Goal: Task Accomplishment & Management: Manage account settings

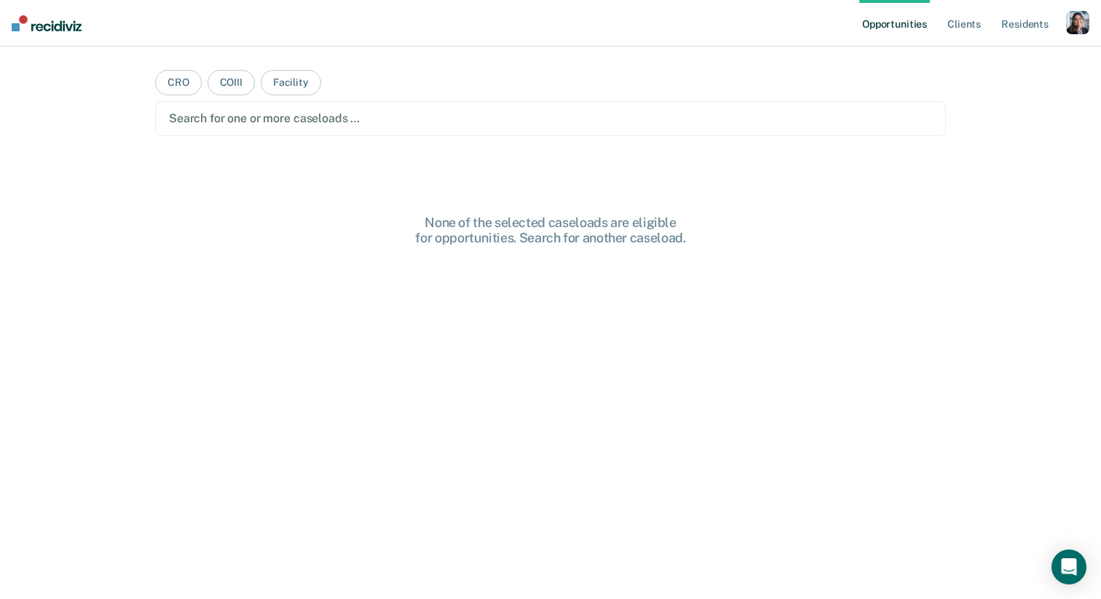
click at [1072, 25] on div "button" at bounding box center [1077, 22] width 23 height 23
click at [965, 66] on div "Profile How it works Log Out" at bounding box center [1019, 76] width 141 height 71
click at [965, 55] on link "Profile" at bounding box center [1018, 59] width 117 height 12
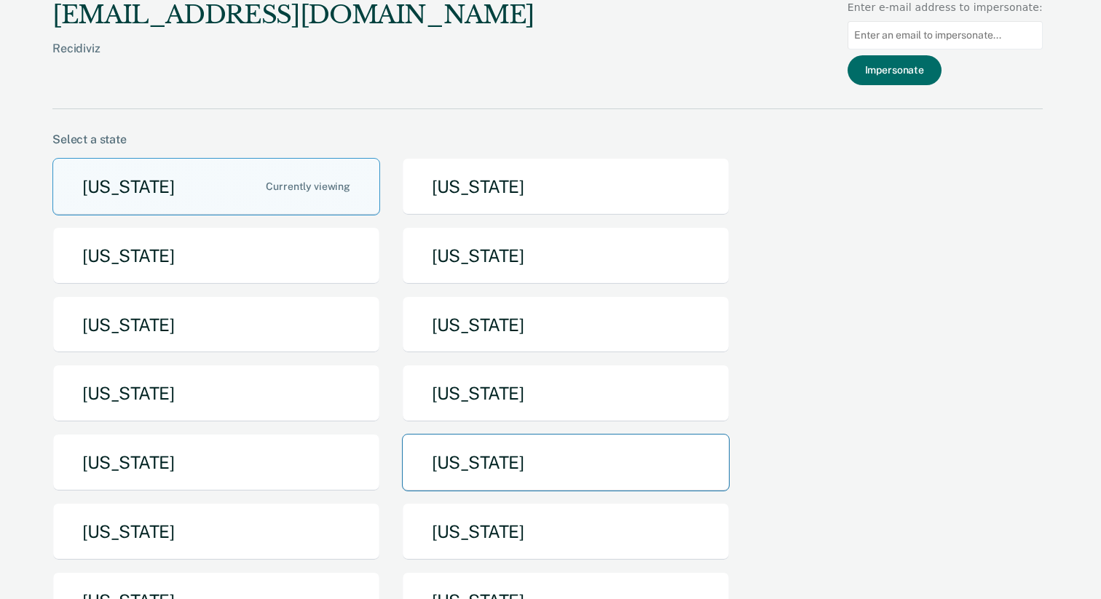
scroll to position [44, 0]
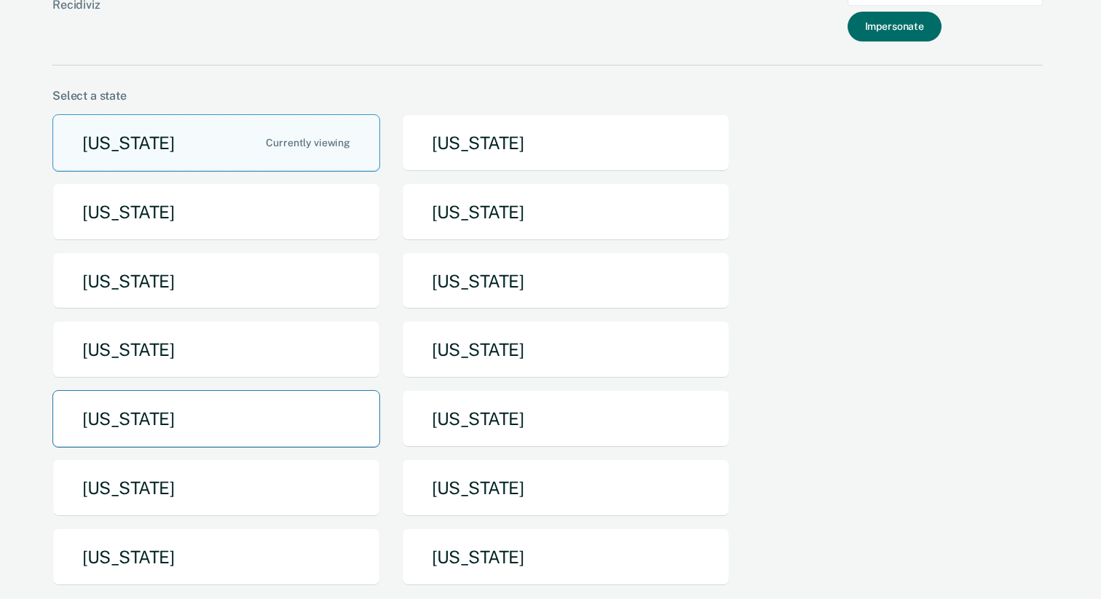
click at [345, 419] on button "[US_STATE]" at bounding box center [216, 419] width 328 height 58
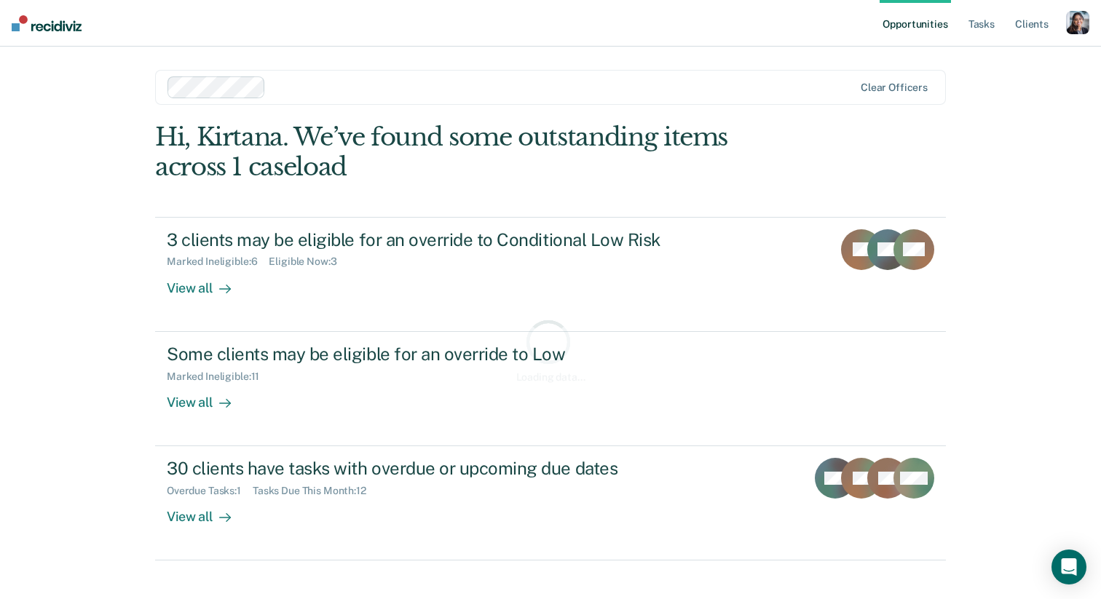
click at [965, 20] on ul "Opportunities Tasks Client s" at bounding box center [973, 23] width 186 height 47
click at [975, 25] on link "Tasks" at bounding box center [981, 23] width 32 height 47
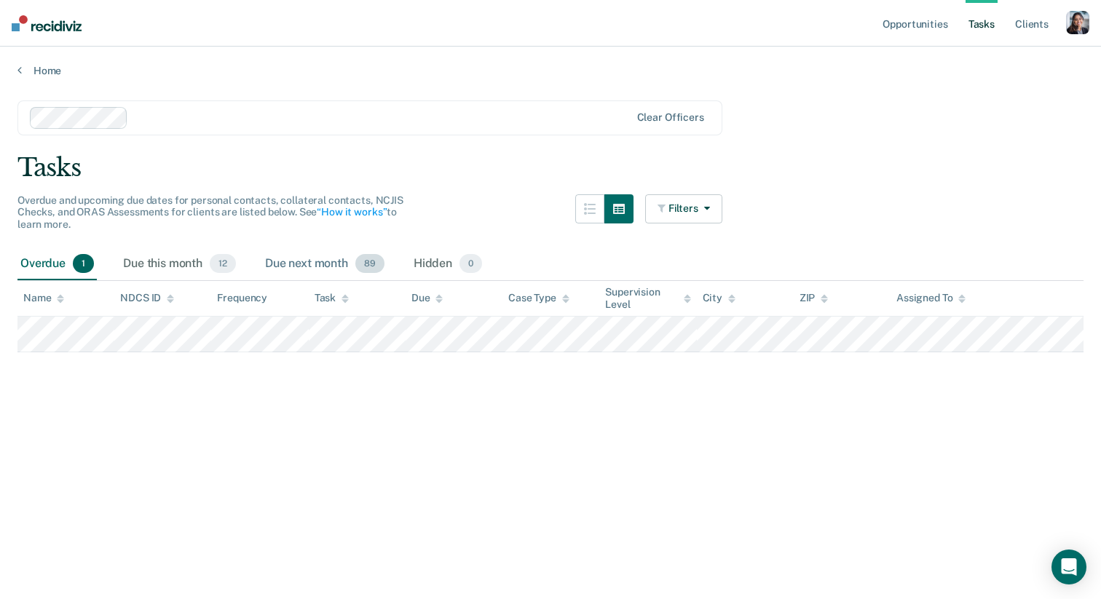
click at [326, 274] on div "Due next month 89" at bounding box center [324, 264] width 125 height 32
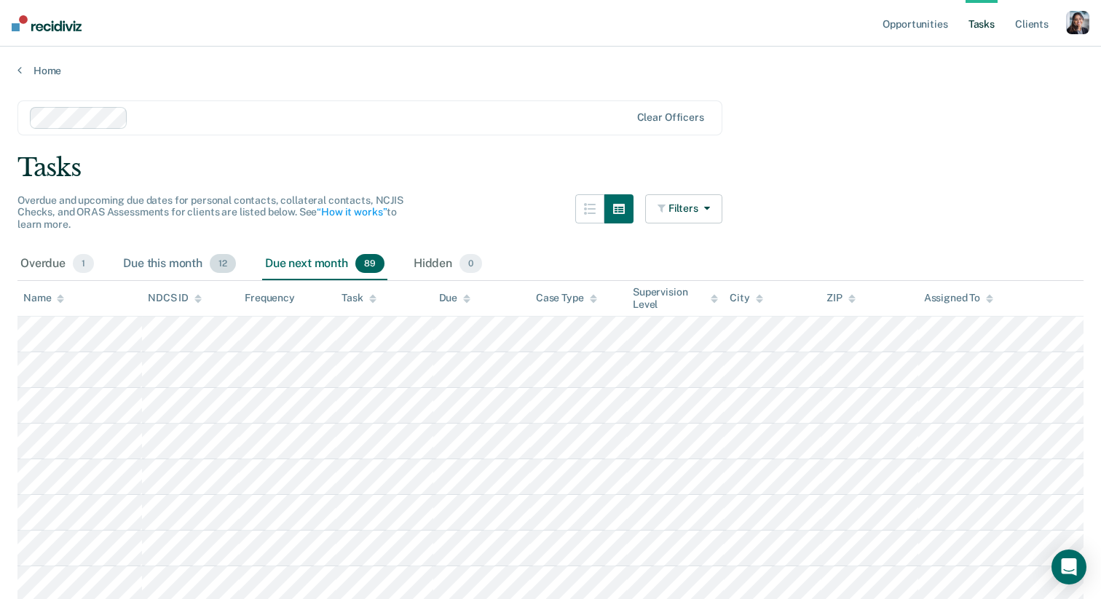
click at [180, 267] on div "Due this month 12" at bounding box center [179, 264] width 119 height 32
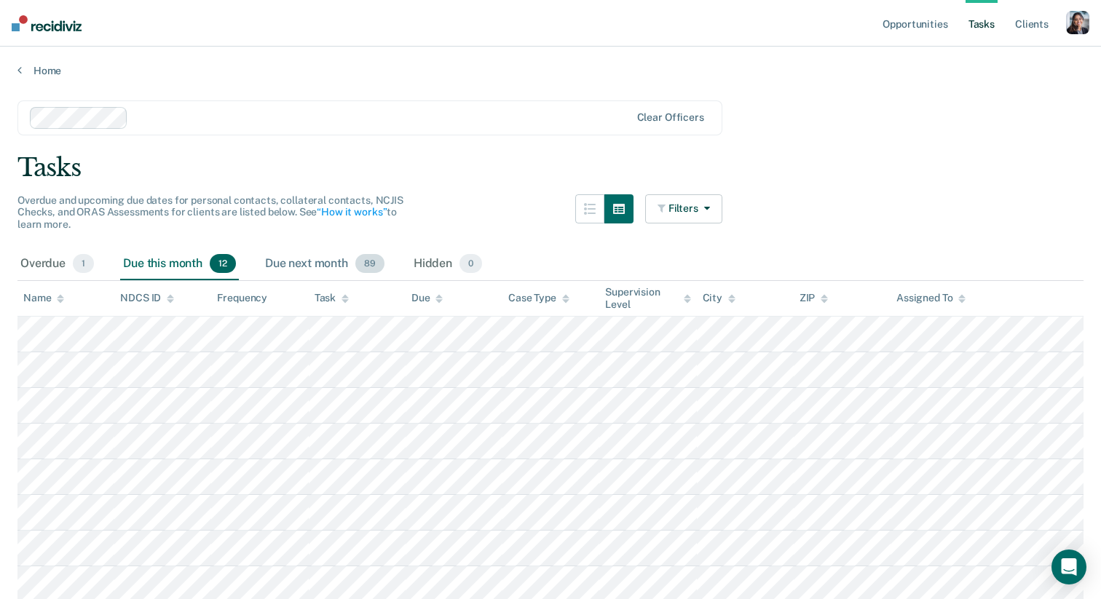
click at [330, 267] on div "Due next month 89" at bounding box center [324, 264] width 125 height 32
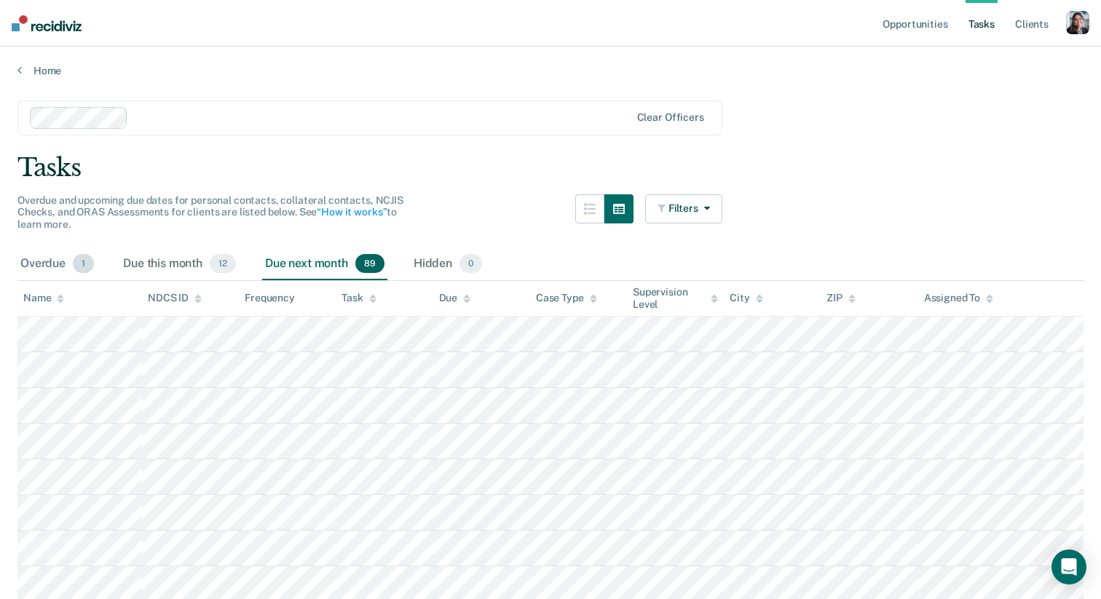
click at [88, 267] on span "1" at bounding box center [83, 263] width 21 height 19
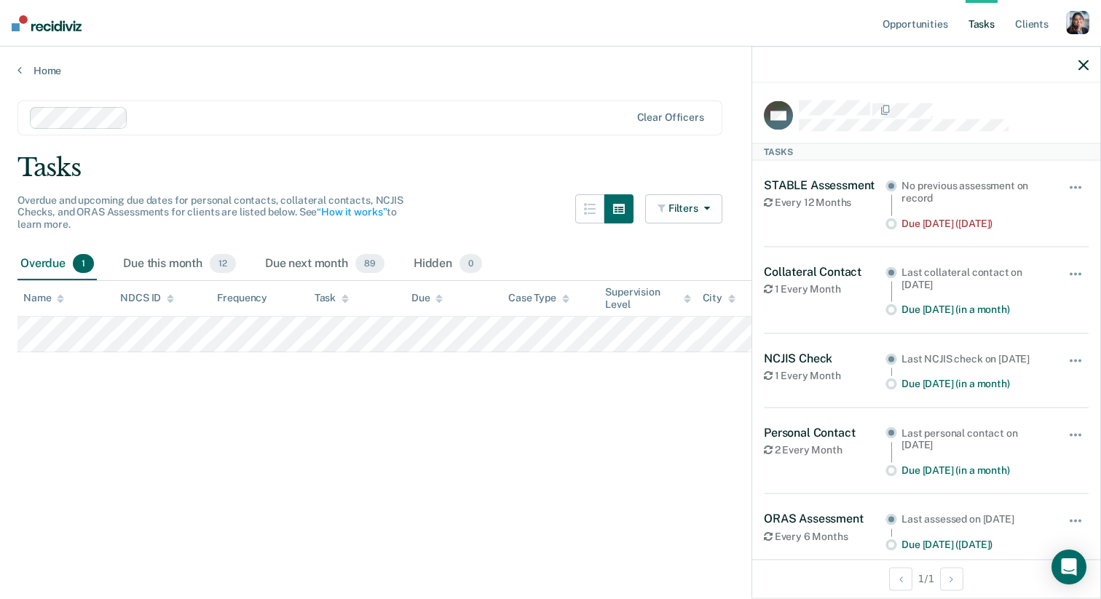
scroll to position [197, 0]
